Goal: Book appointment/travel/reservation

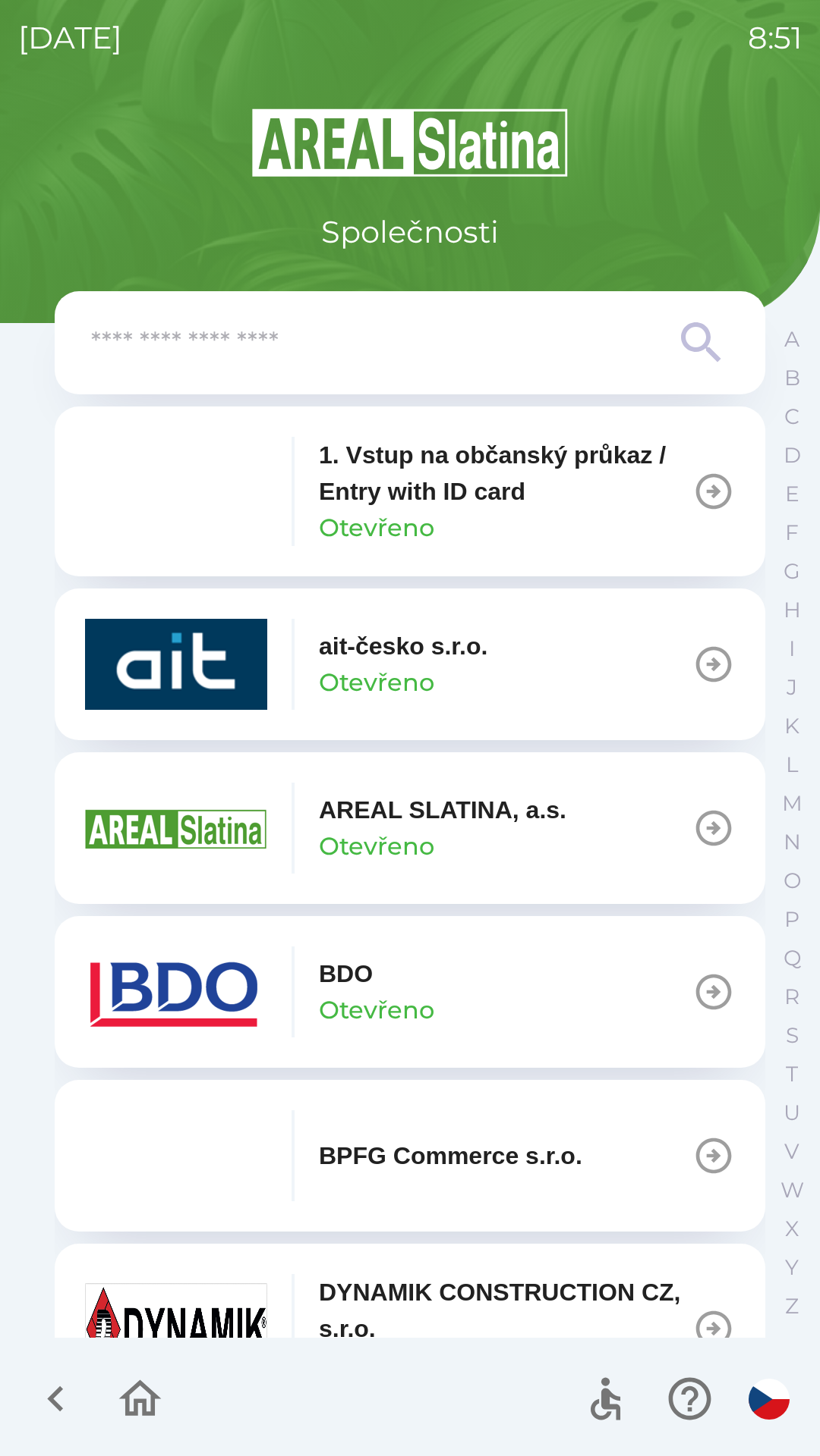
click at [277, 964] on div "BDO Otevřeno" at bounding box center [259, 992] width 349 height 91
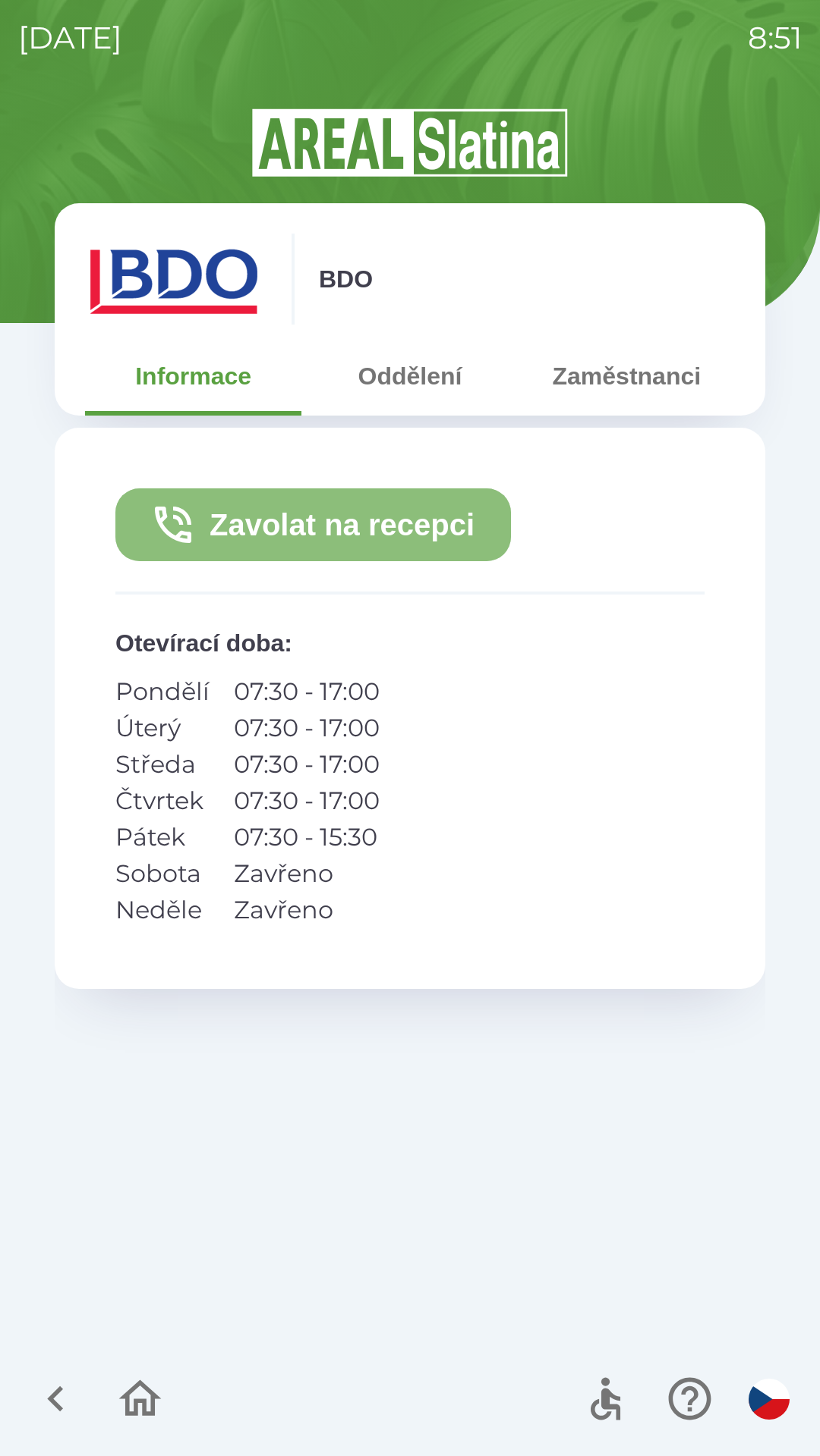
click at [320, 510] on button "Zavolat na recepci" at bounding box center [313, 524] width 396 height 73
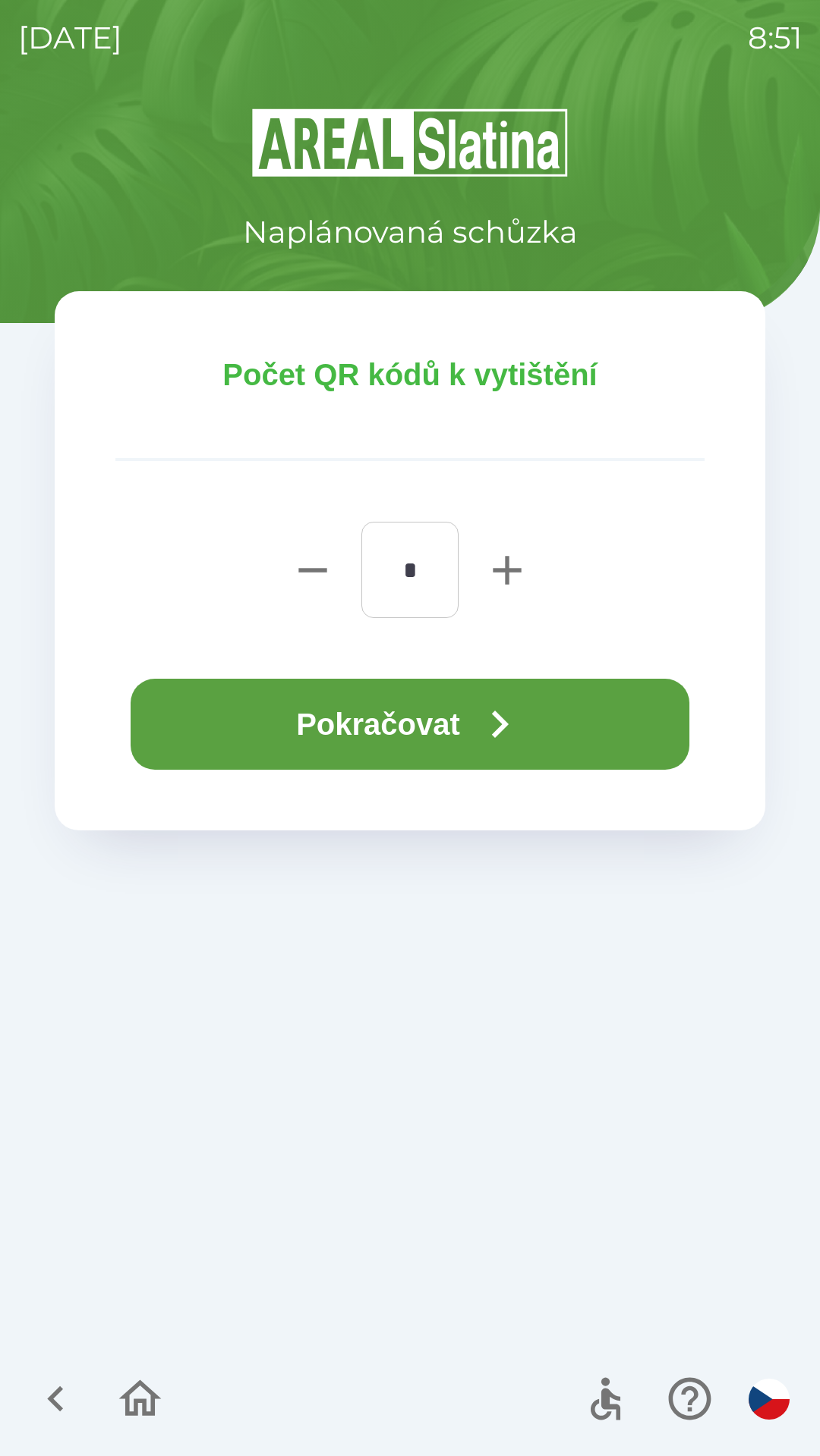
click at [433, 731] on button "Pokračovat" at bounding box center [410, 724] width 559 height 91
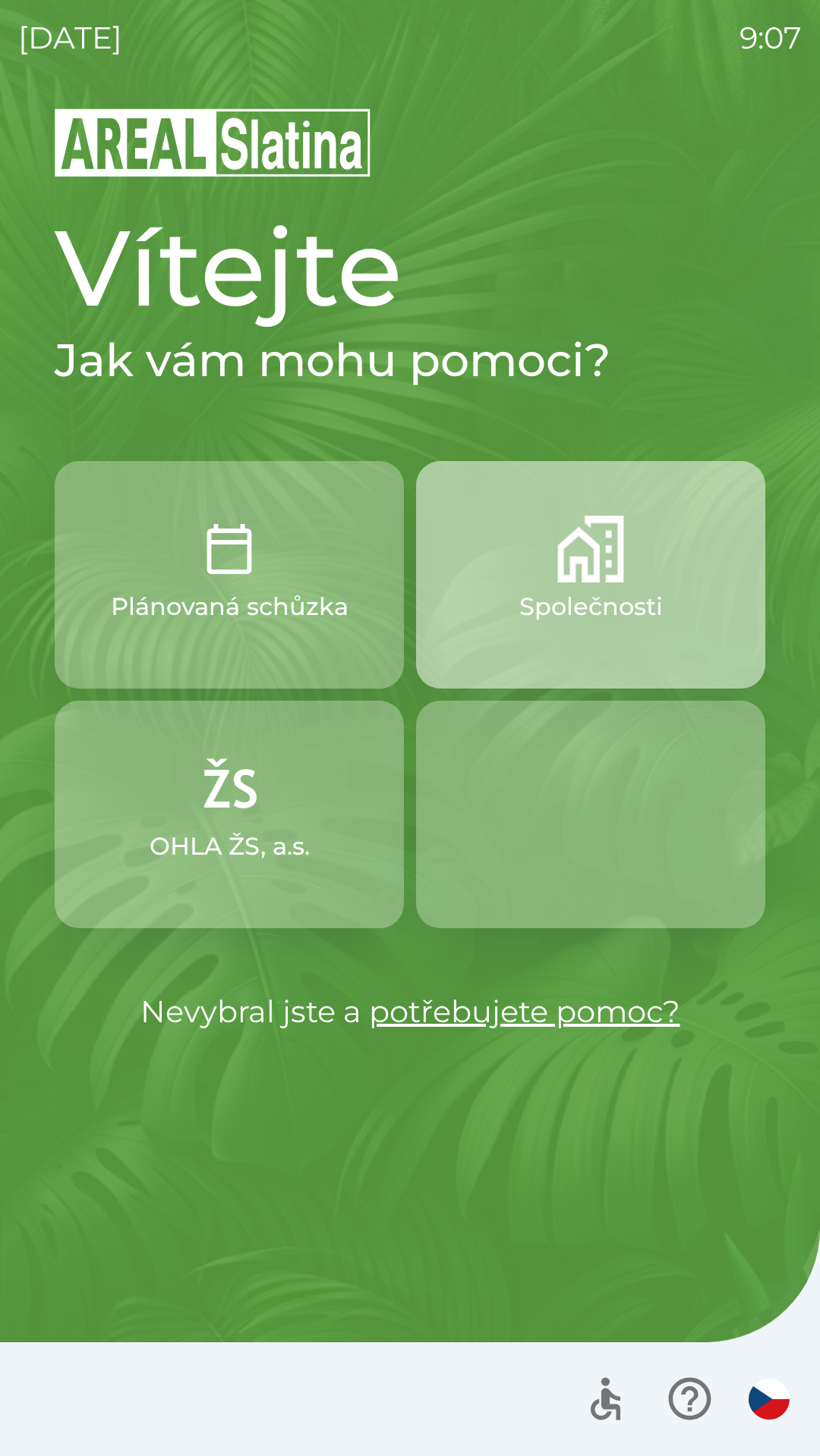
click at [587, 590] on p "Společnosti" at bounding box center [591, 607] width 144 height 37
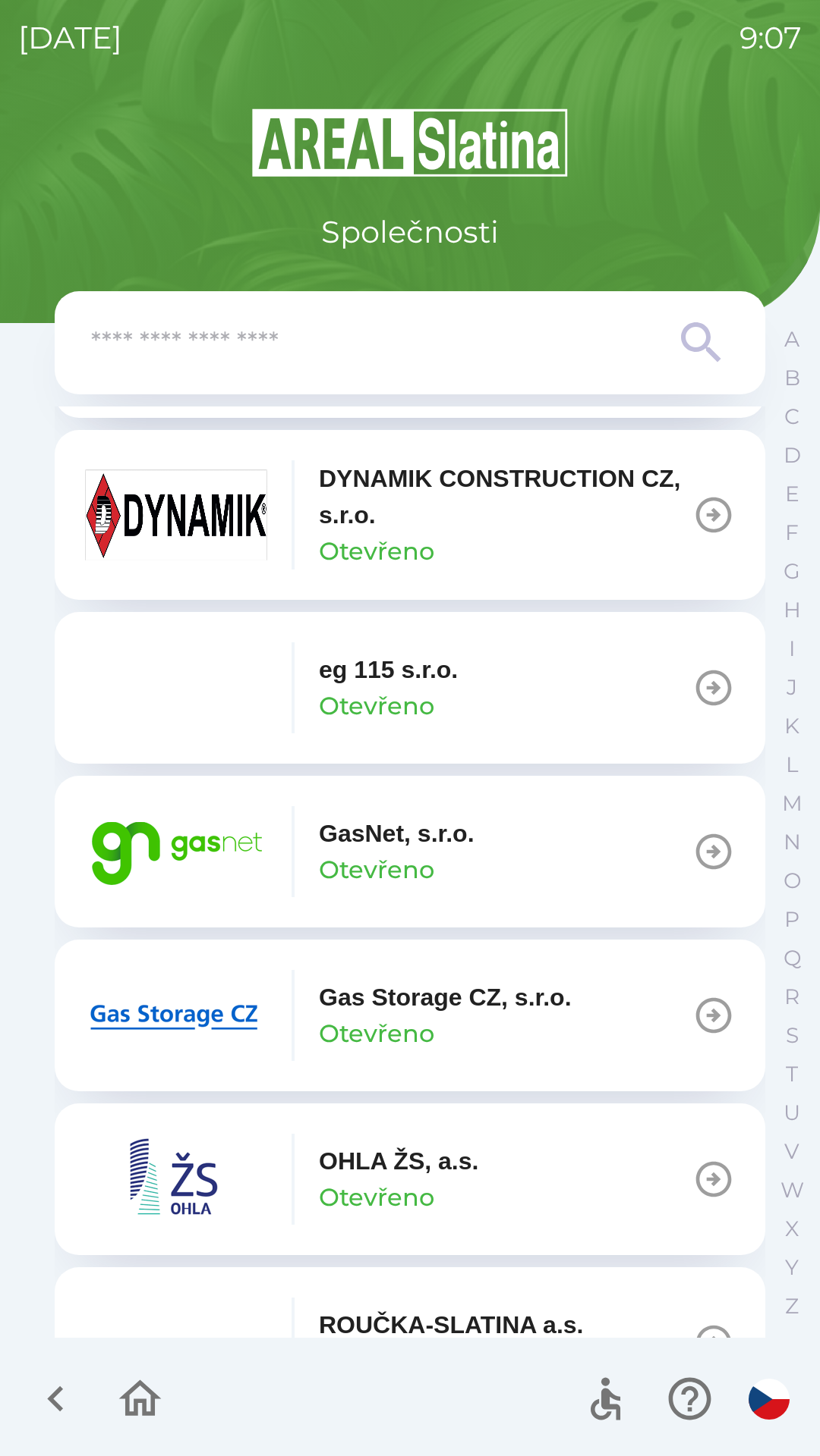
scroll to position [826, 0]
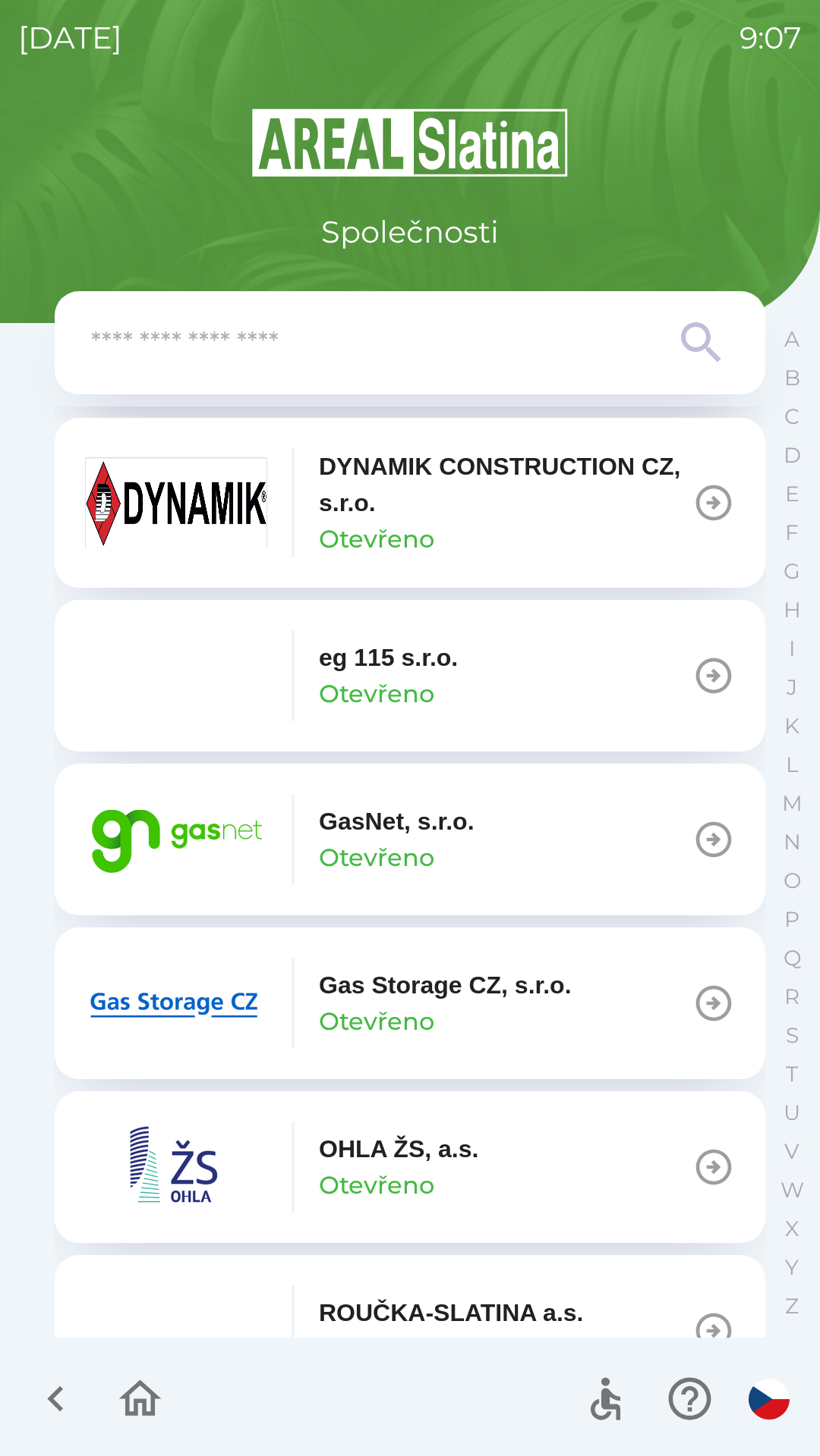
click at [583, 824] on button "GasNet, s.r.o. Otevřeno" at bounding box center [410, 839] width 710 height 152
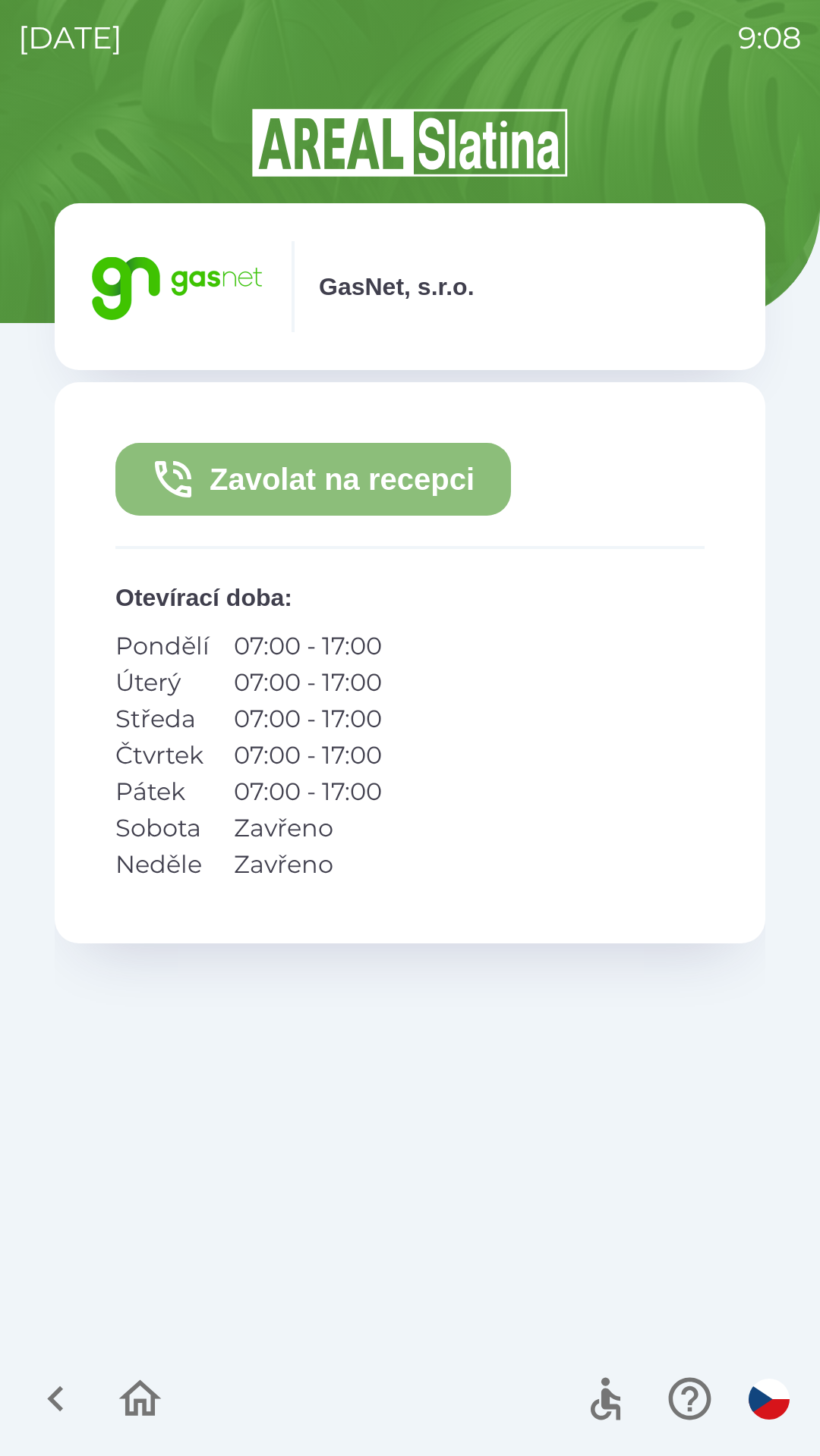
click at [352, 484] on button "Zavolat na recepci" at bounding box center [313, 479] width 396 height 73
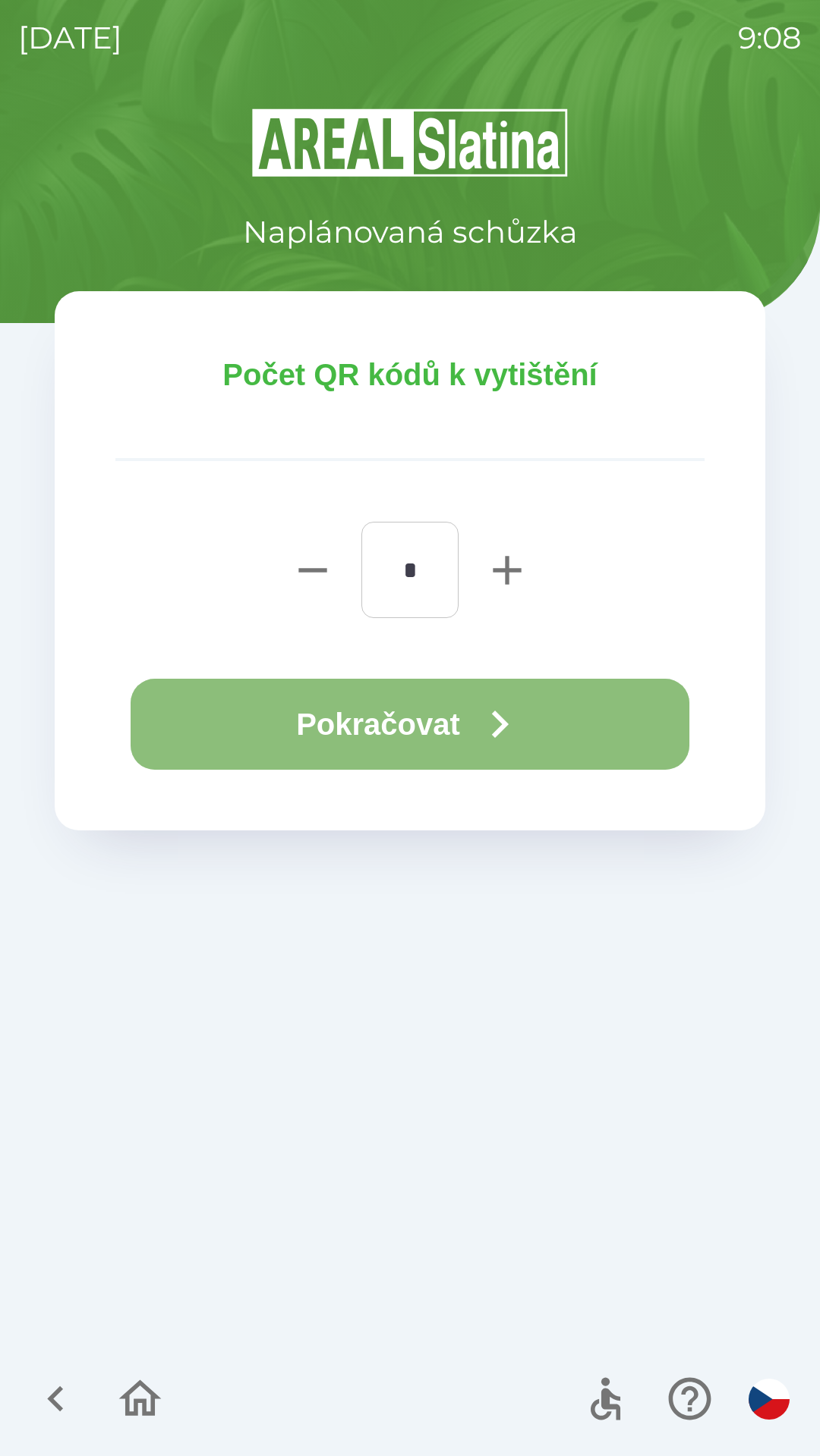
click at [370, 754] on button "Pokračovat" at bounding box center [410, 724] width 559 height 91
